Goal: Task Accomplishment & Management: Use online tool/utility

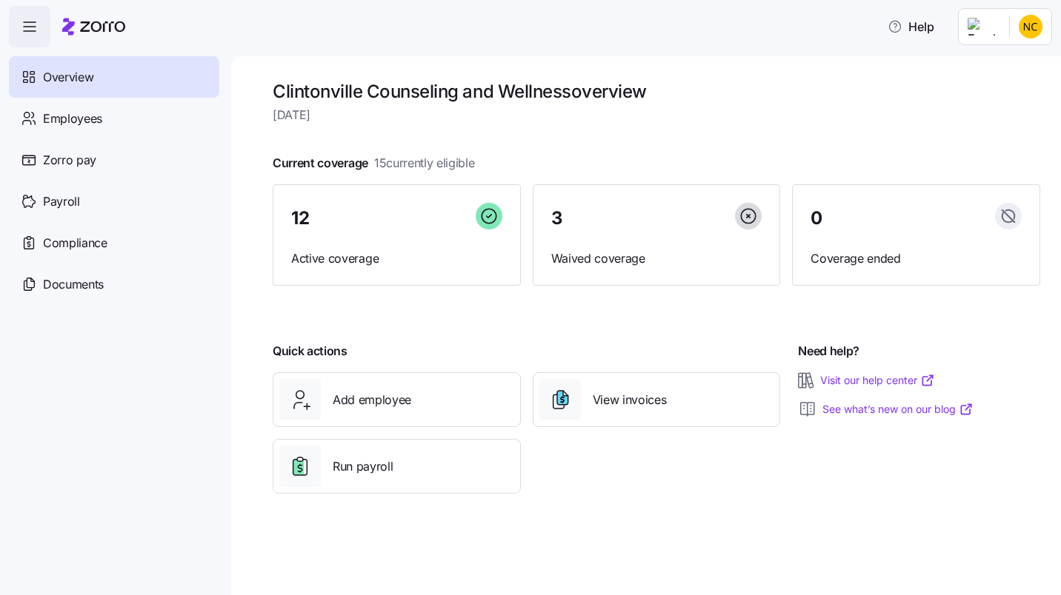
click at [80, 123] on span "Employees" at bounding box center [72, 119] width 59 height 19
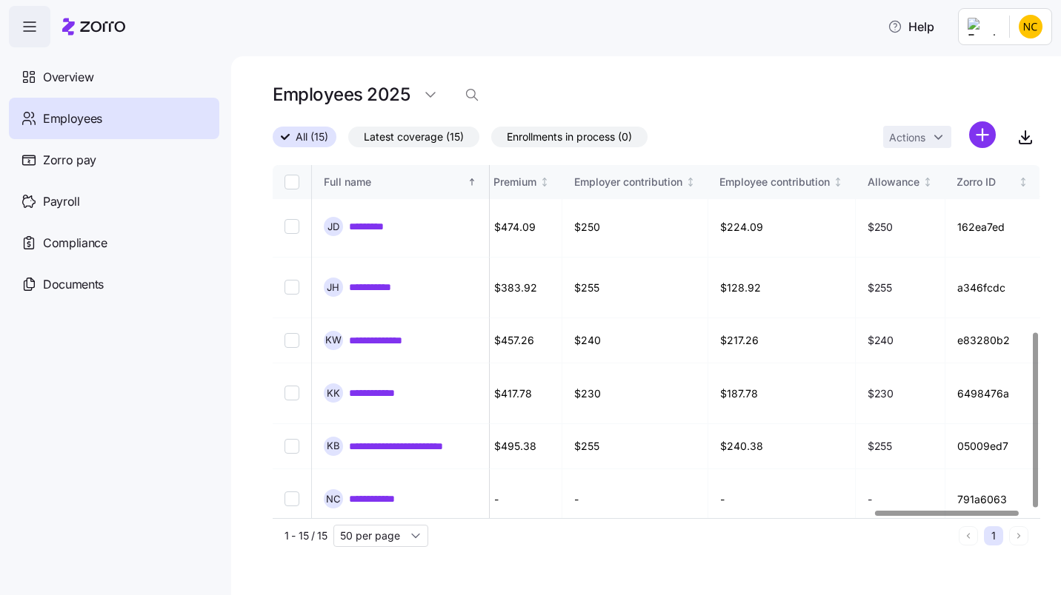
scroll to position [335, 3225]
click at [1004, 516] on div at bounding box center [951, 513] width 144 height 5
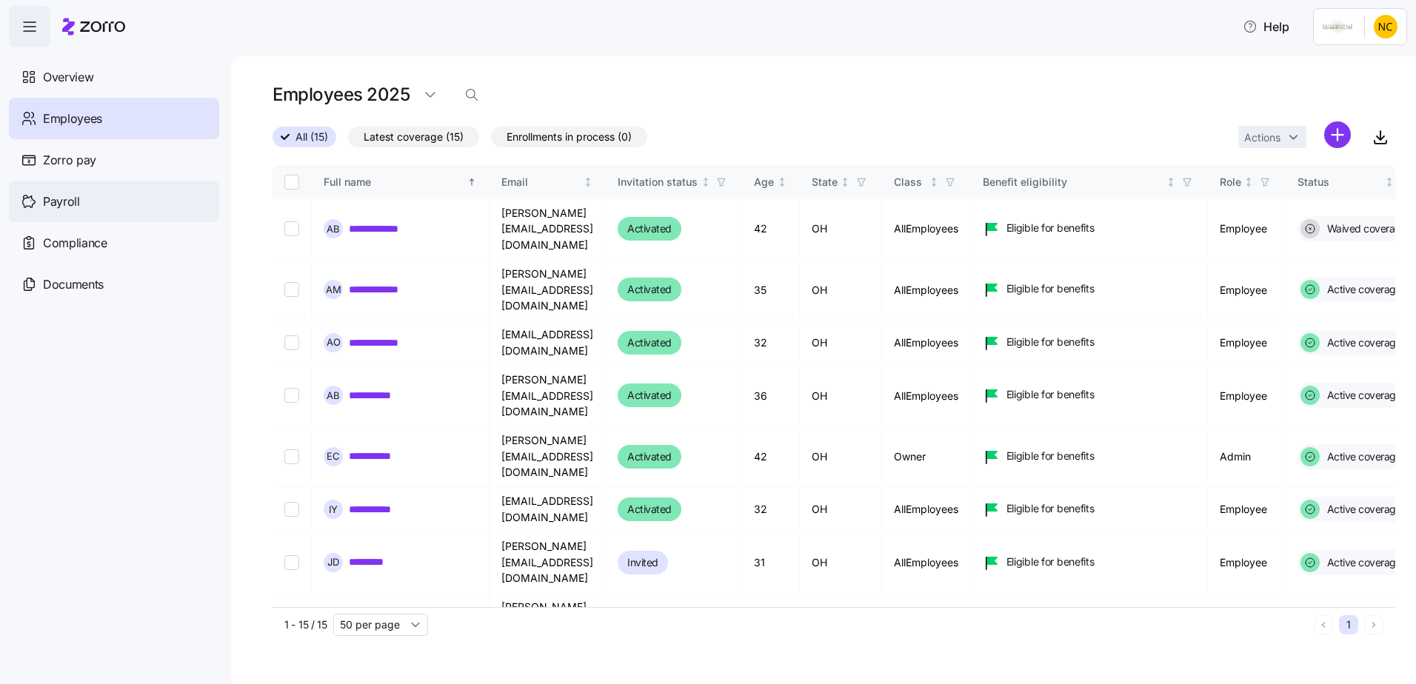
click at [67, 197] on span "Payroll" at bounding box center [61, 202] width 37 height 19
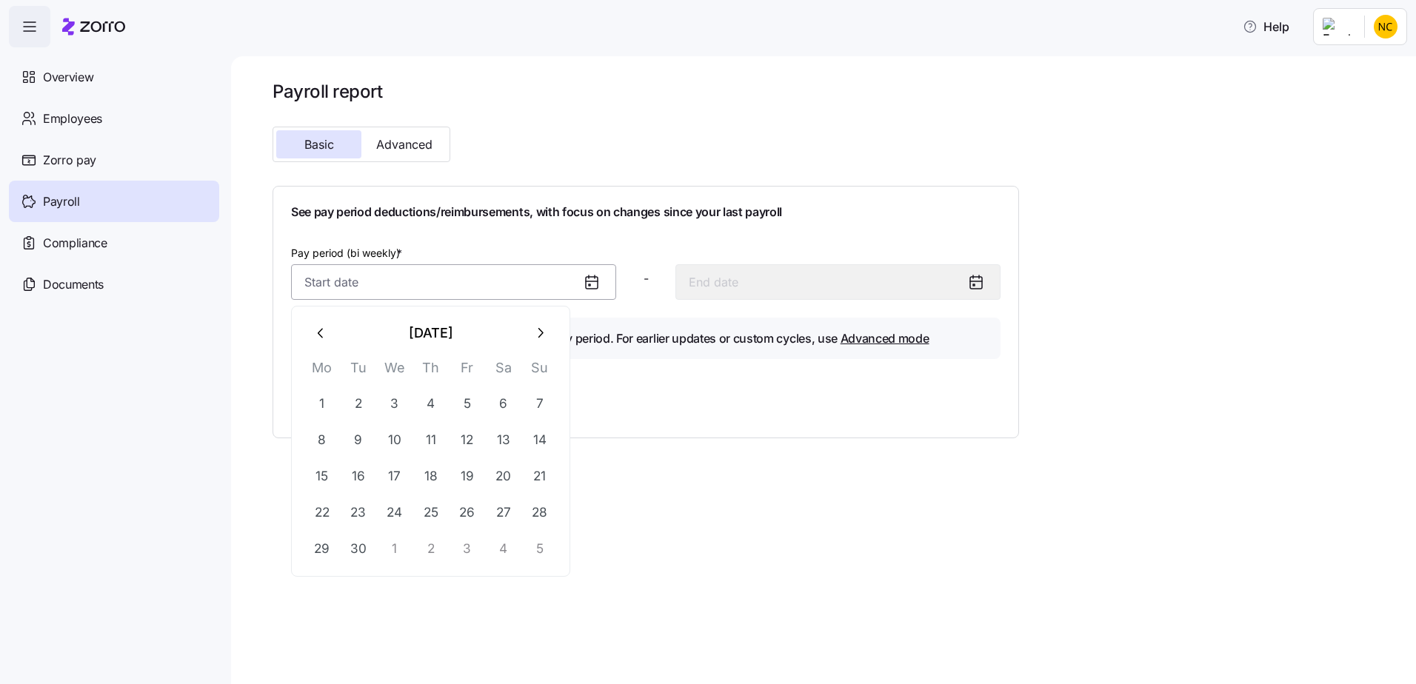
click at [497, 294] on input "Pay period (bi weekly) *" at bounding box center [453, 282] width 325 height 36
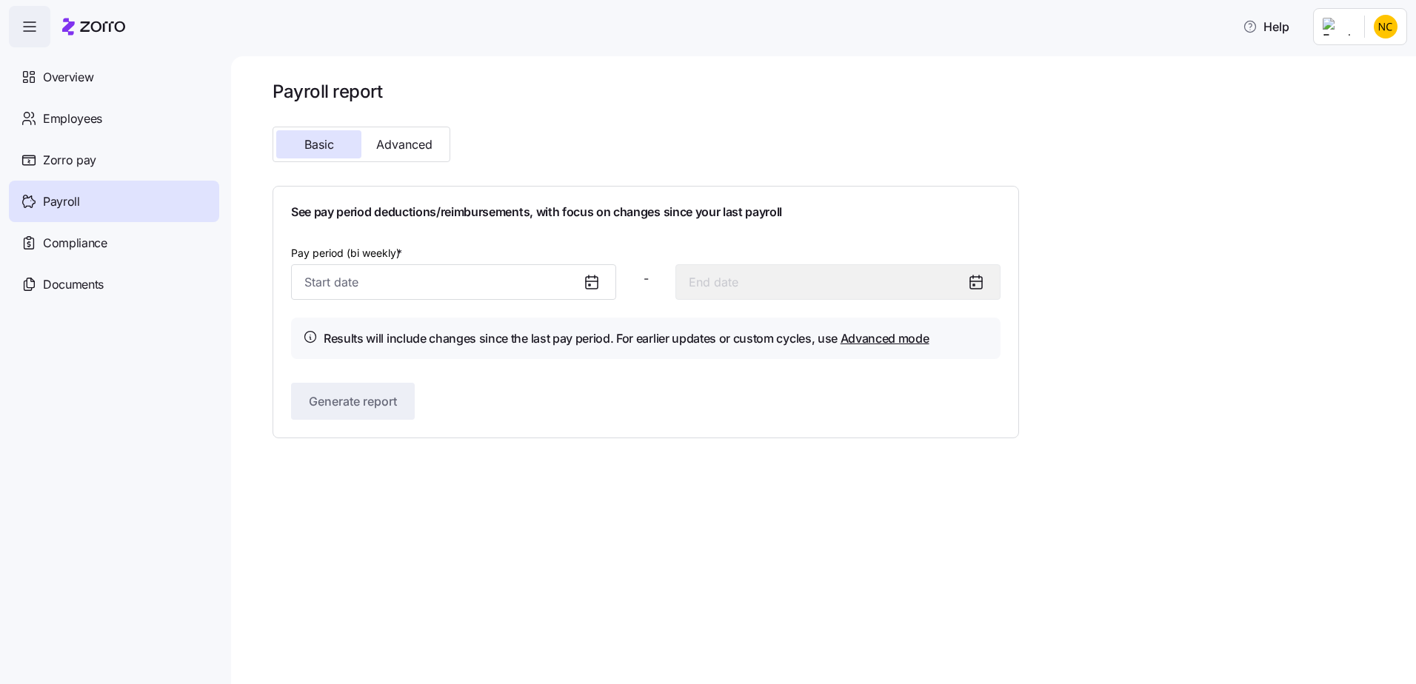
click at [542, 177] on div "Payroll report Basic Advanced See pay period deductions/reimbursements, with fo…" at bounding box center [646, 259] width 747 height 358
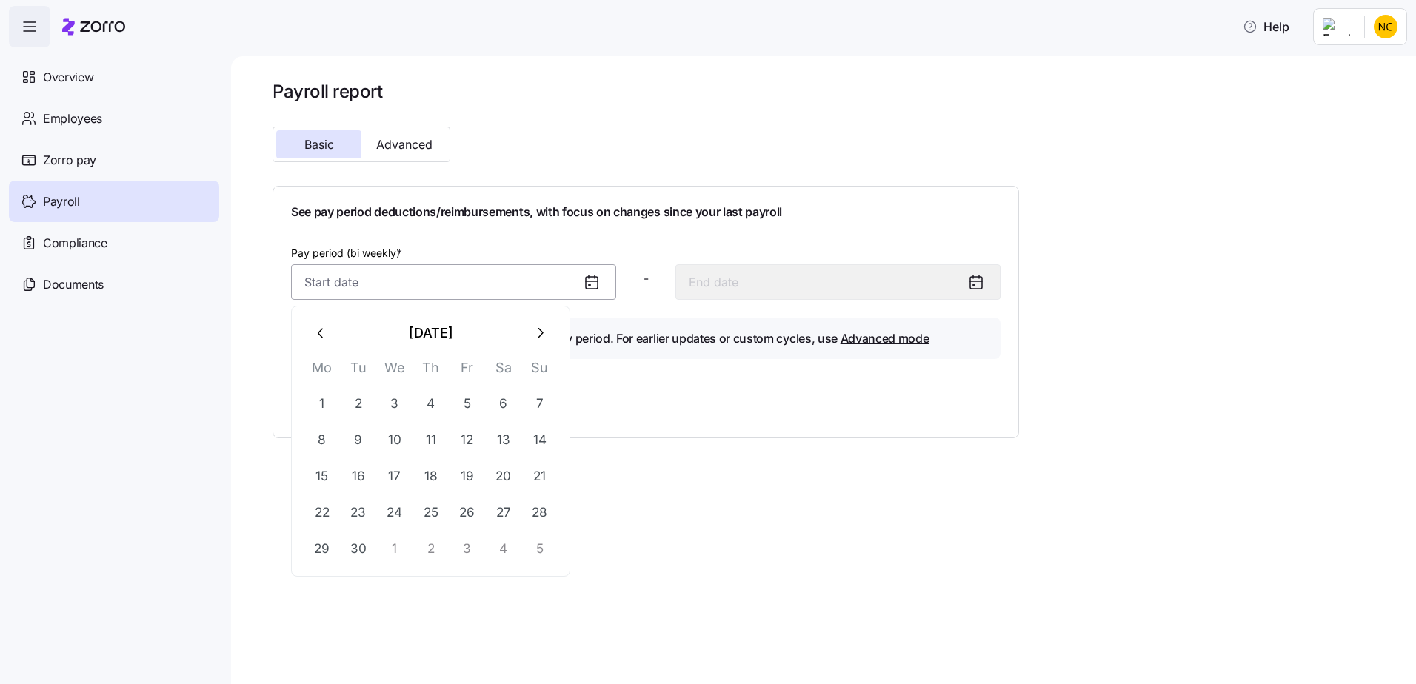
click at [538, 283] on input "Pay period (bi weekly) *" at bounding box center [453, 282] width 325 height 36
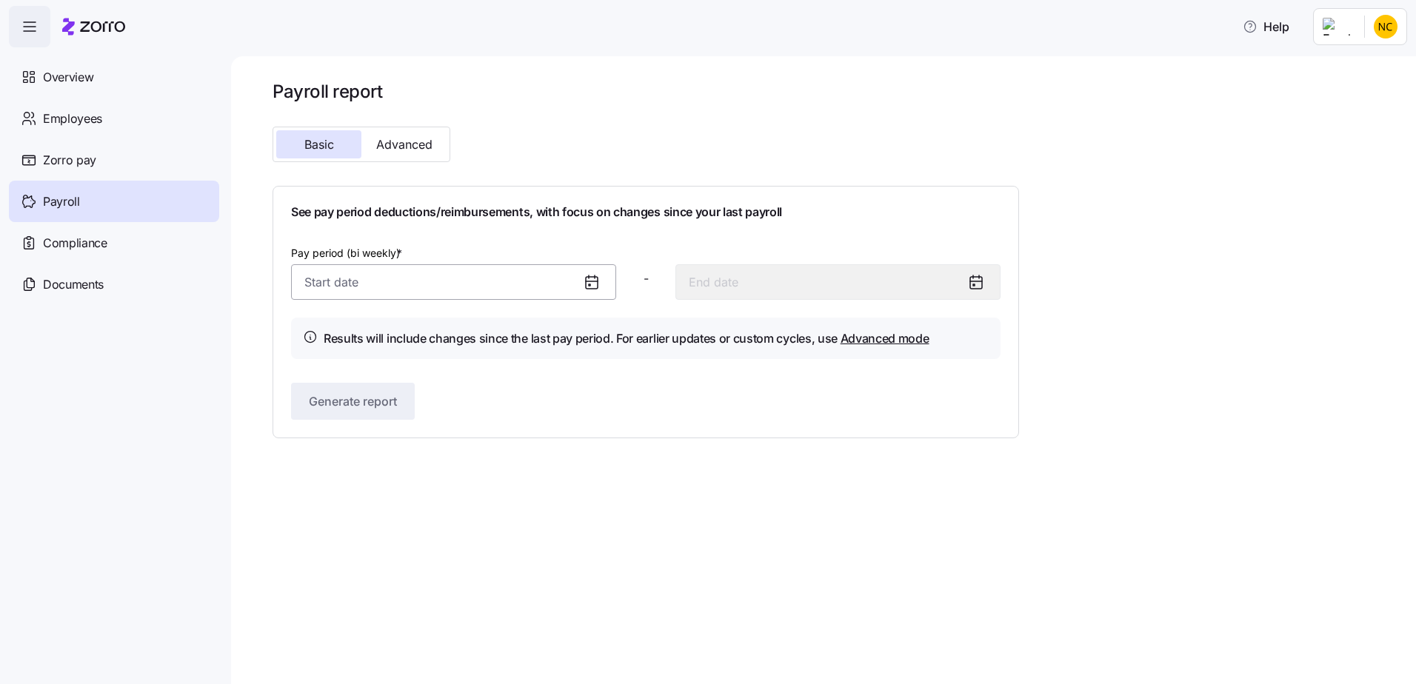
click at [511, 283] on input "Pay period (bi weekly) *" at bounding box center [453, 282] width 325 height 36
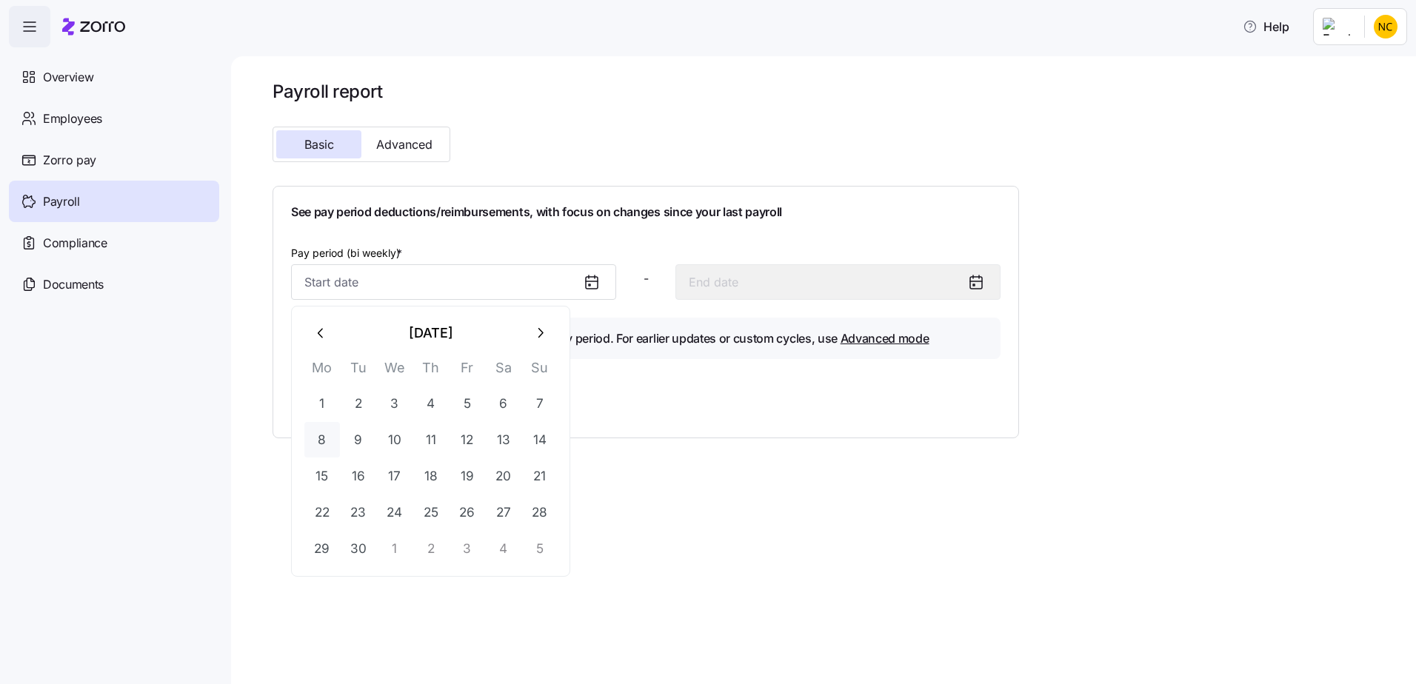
click at [316, 436] on button "8" at bounding box center [322, 440] width 36 height 36
type input "[DATE]"
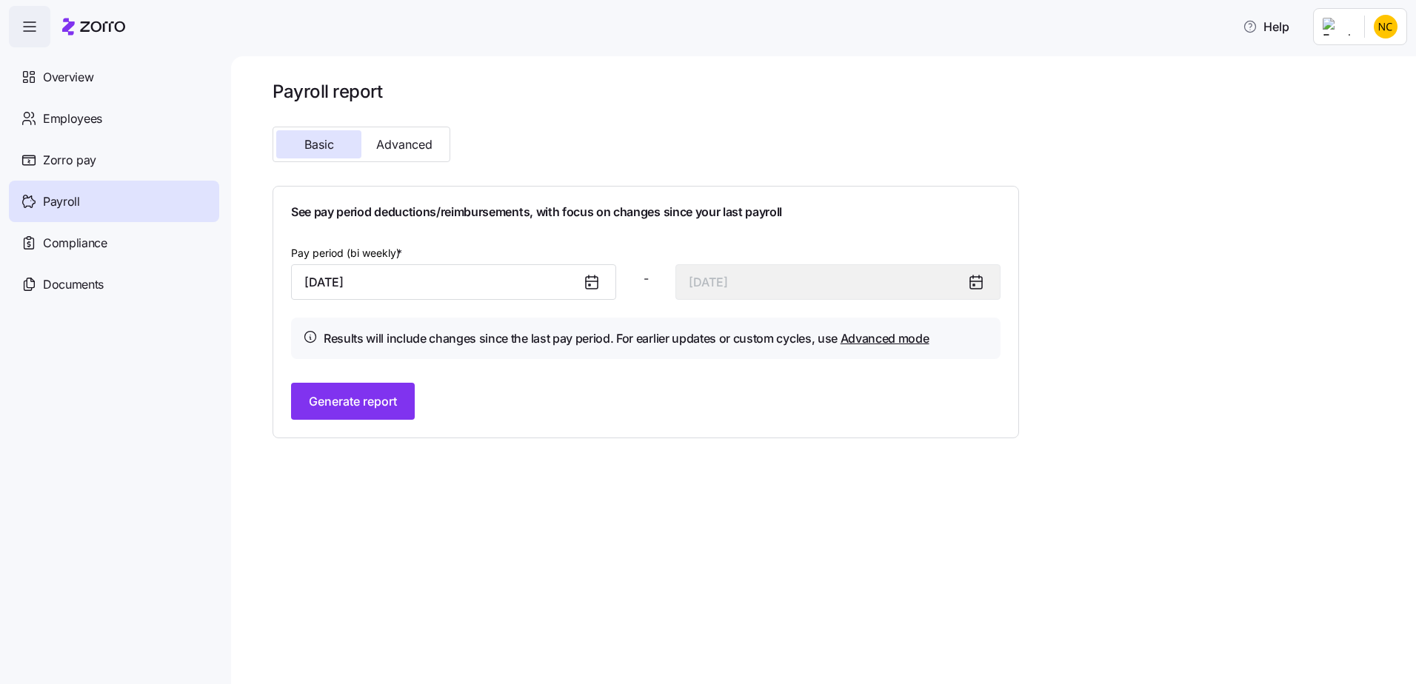
click at [973, 279] on icon at bounding box center [976, 282] width 18 height 18
click at [384, 415] on button "Generate report" at bounding box center [353, 401] width 124 height 37
